Goal: Share content

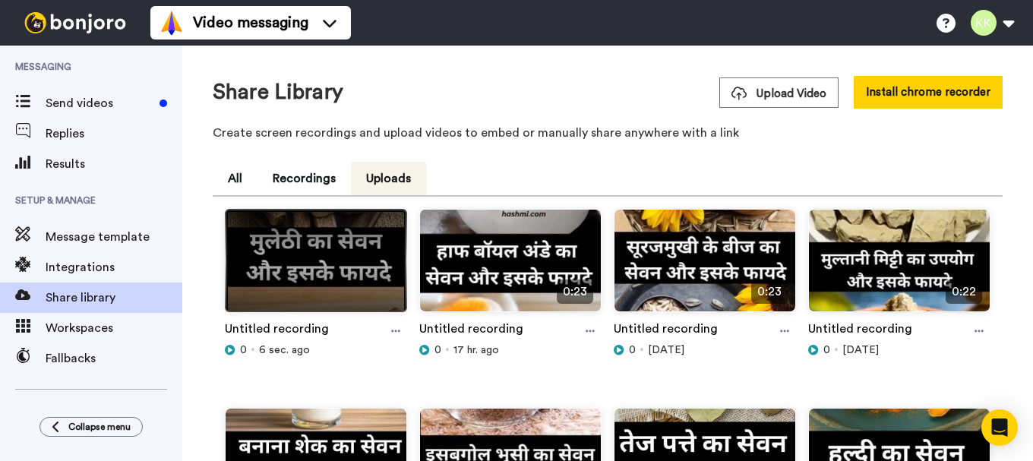
click at [358, 281] on img at bounding box center [316, 267] width 181 height 115
